Goal: Information Seeking & Learning: Learn about a topic

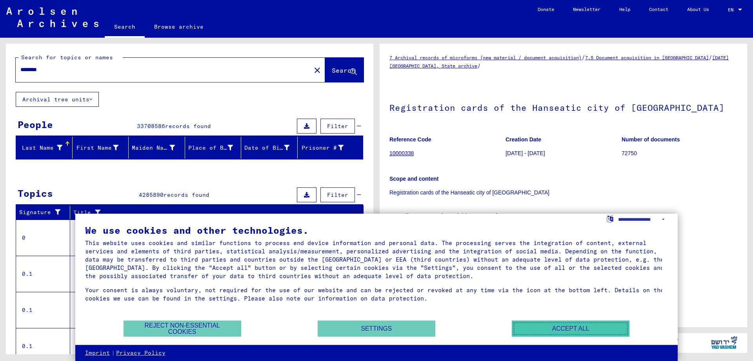
click at [543, 323] on button "Accept all" at bounding box center [571, 328] width 118 height 16
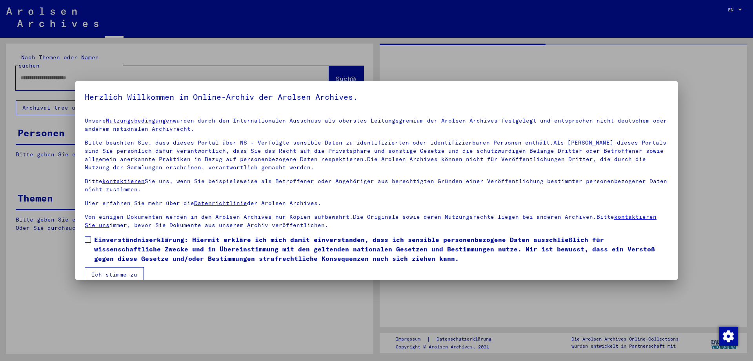
type input "********"
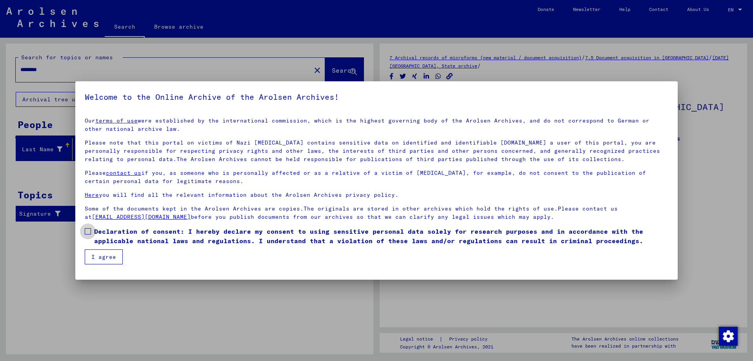
click at [88, 228] on span at bounding box center [88, 231] width 6 height 6
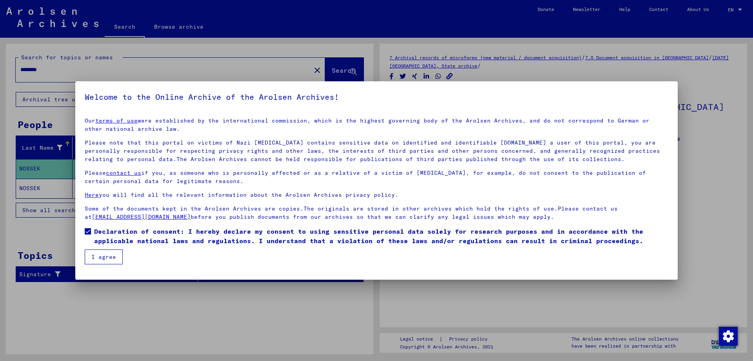
click at [94, 254] on button "I agree" at bounding box center [104, 256] width 38 height 15
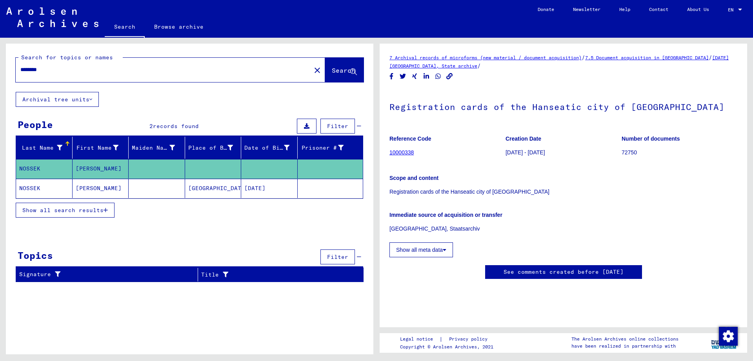
click at [89, 187] on mat-cell "[PERSON_NAME]" at bounding box center [101, 188] width 57 height 19
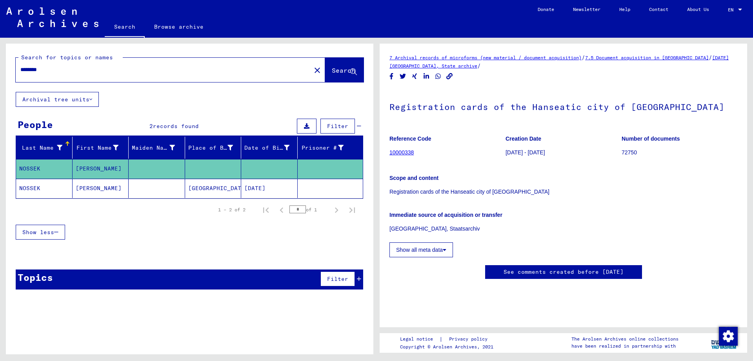
click at [40, 186] on mat-cell "NOSSEK" at bounding box center [44, 188] width 57 height 19
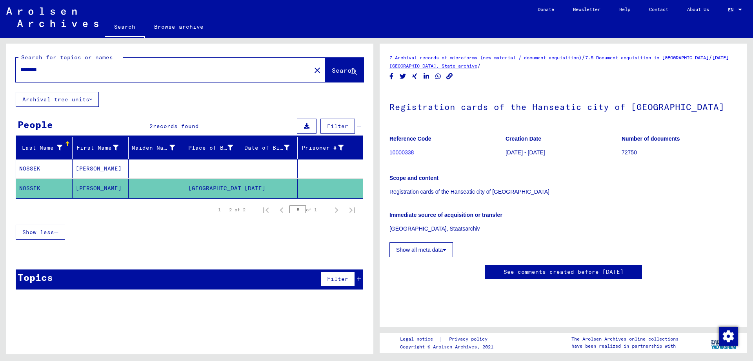
click at [49, 166] on mat-cell "NOSSEK" at bounding box center [44, 168] width 57 height 19
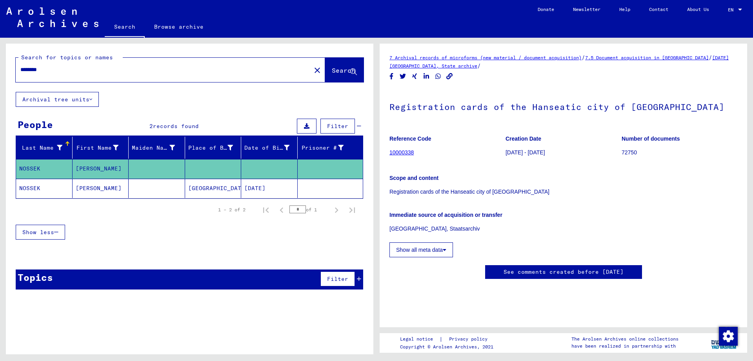
click at [421, 248] on button "Show all meta data" at bounding box center [422, 249] width 64 height 15
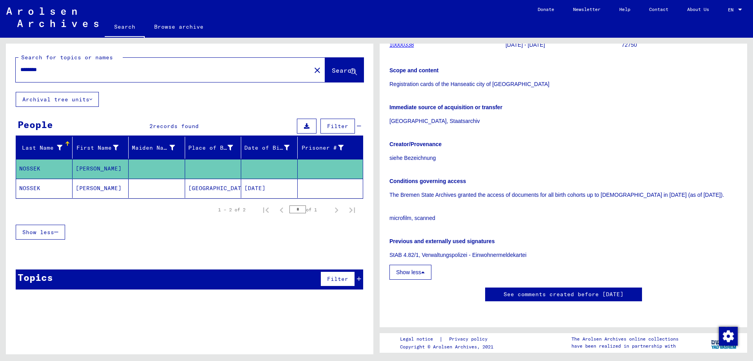
scroll to position [122, 0]
click at [31, 185] on mat-cell "NOSSEK" at bounding box center [44, 188] width 57 height 19
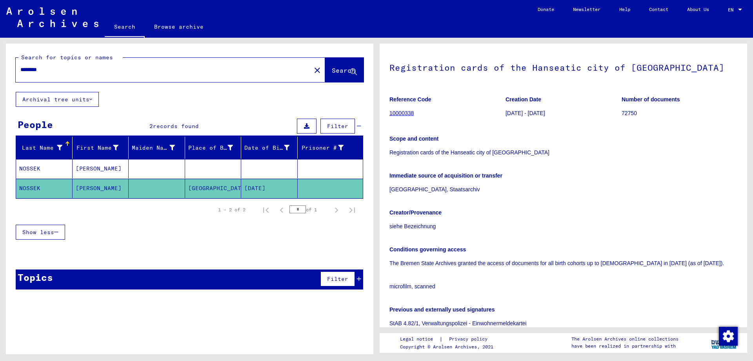
scroll to position [0, 0]
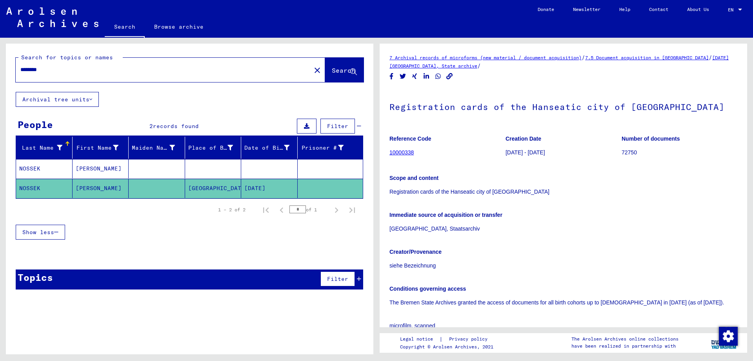
click at [402, 151] on link "10000338" at bounding box center [402, 152] width 24 height 6
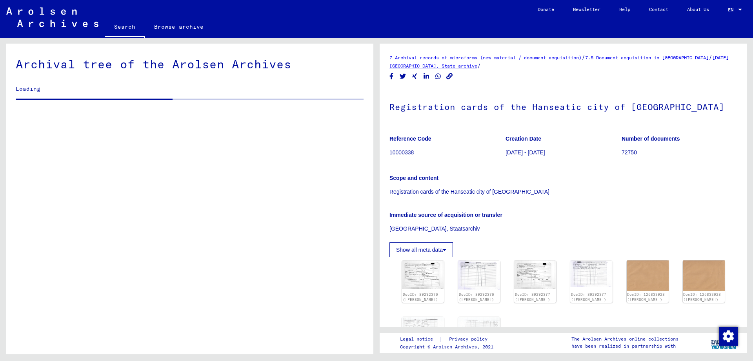
scroll to position [670, 0]
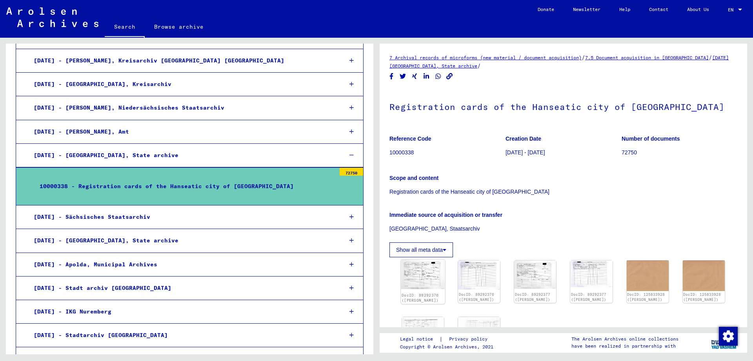
click at [418, 277] on img at bounding box center [423, 274] width 44 height 30
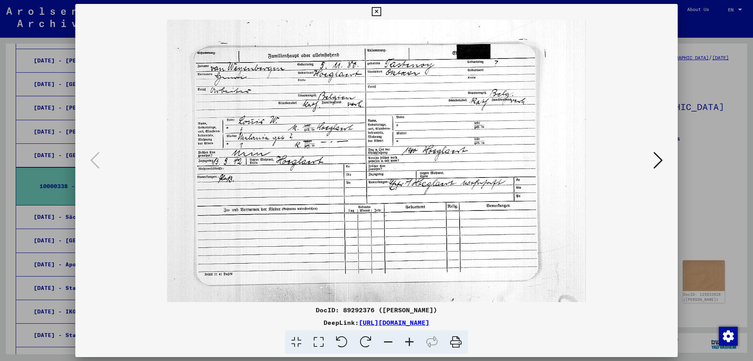
click at [374, 11] on icon at bounding box center [376, 11] width 9 height 9
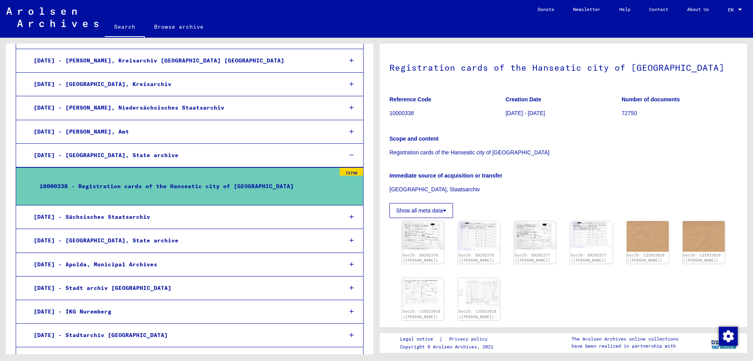
scroll to position [78, 0]
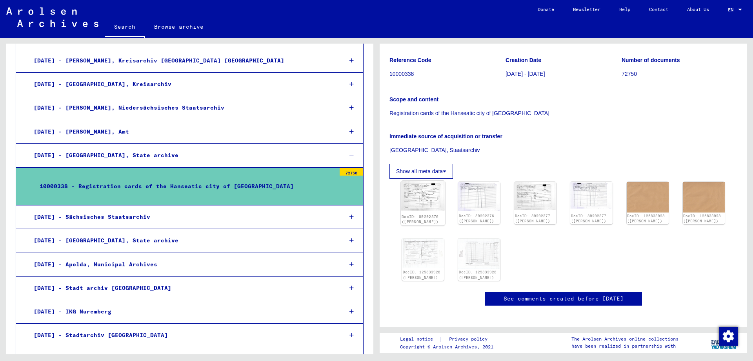
click at [421, 202] on img at bounding box center [423, 196] width 44 height 30
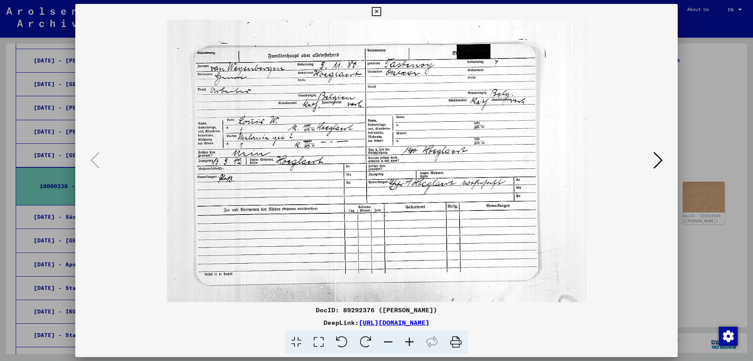
click at [377, 9] on icon at bounding box center [376, 11] width 9 height 9
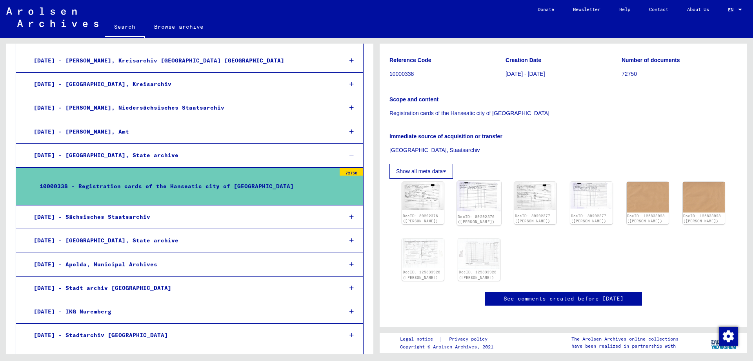
click at [482, 200] on img at bounding box center [479, 196] width 44 height 30
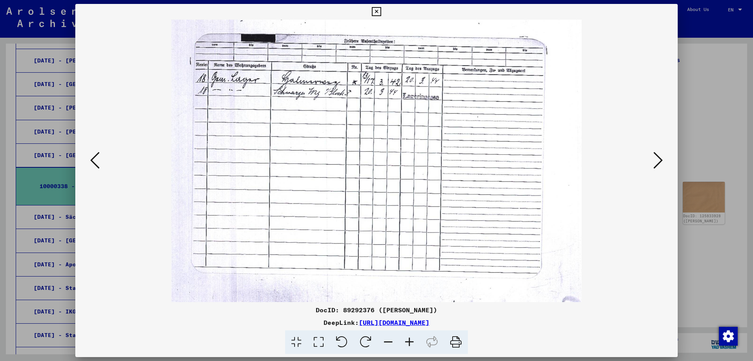
click at [659, 158] on icon at bounding box center [658, 160] width 9 height 19
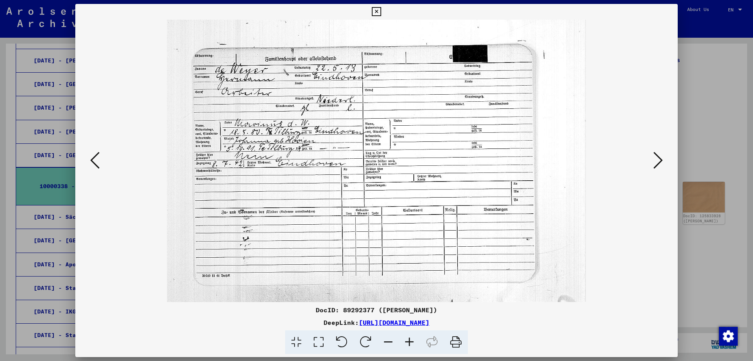
click at [659, 158] on icon at bounding box center [658, 160] width 9 height 19
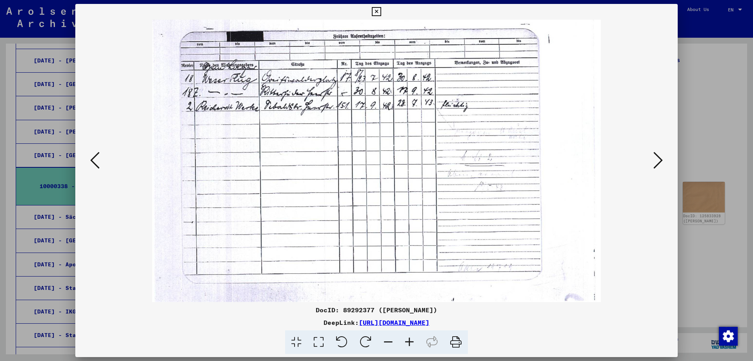
click at [659, 158] on icon at bounding box center [658, 160] width 9 height 19
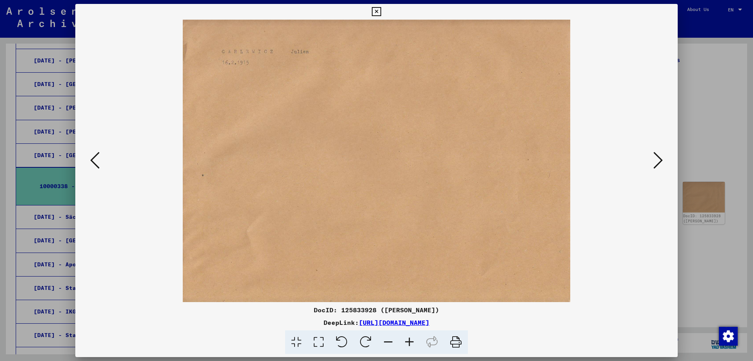
click at [659, 158] on icon at bounding box center [658, 160] width 9 height 19
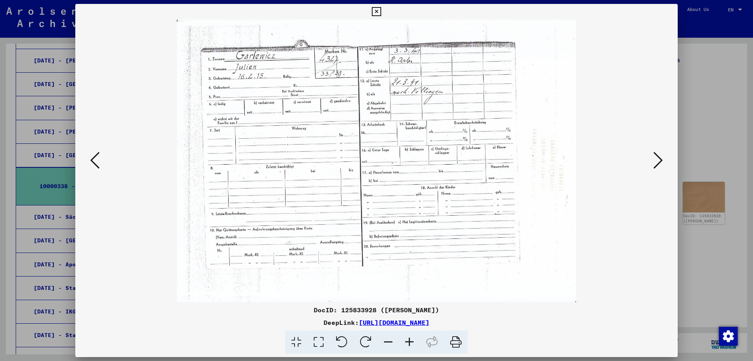
click at [659, 158] on icon at bounding box center [658, 160] width 9 height 19
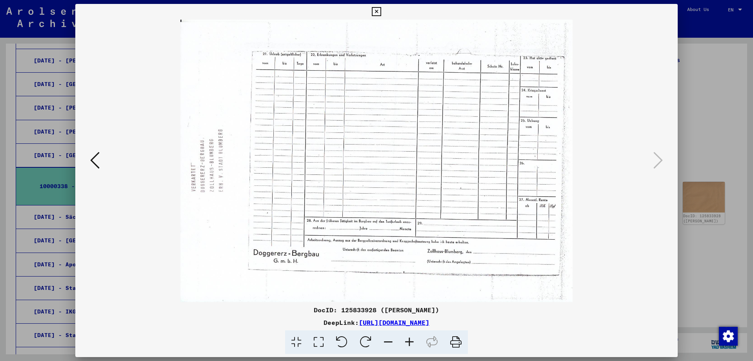
click at [373, 9] on icon at bounding box center [376, 11] width 9 height 9
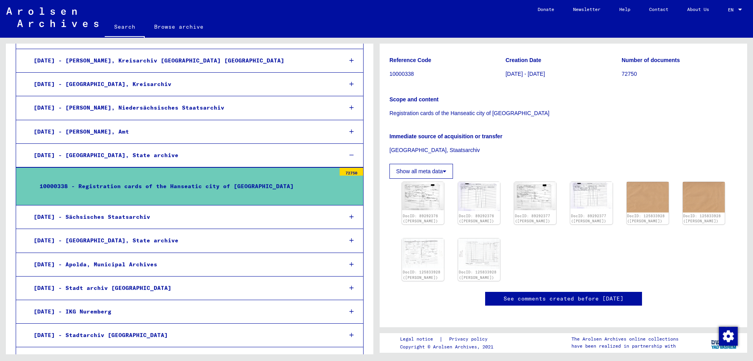
scroll to position [0, 0]
